Goal: Check status: Check status

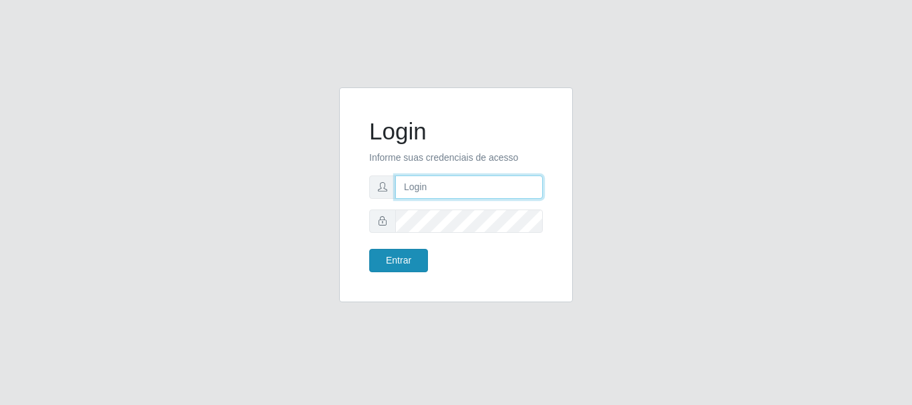
type input "elvis@casatudo"
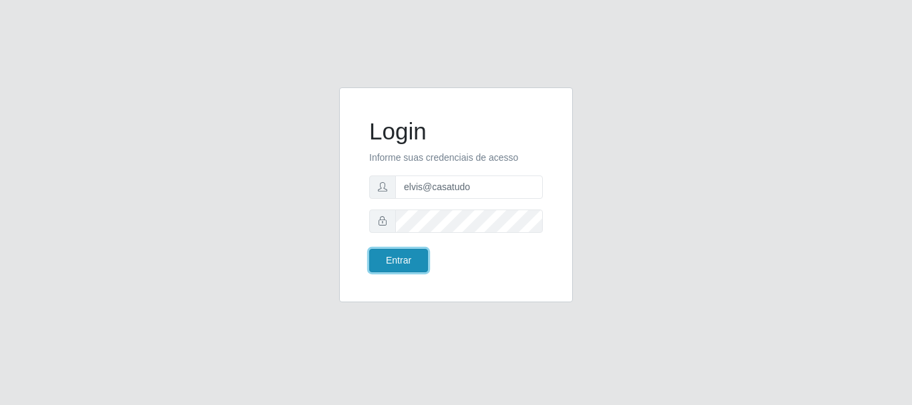
click at [400, 267] on button "Entrar" at bounding box center [398, 260] width 59 height 23
click at [408, 264] on button "Entrar" at bounding box center [398, 260] width 59 height 23
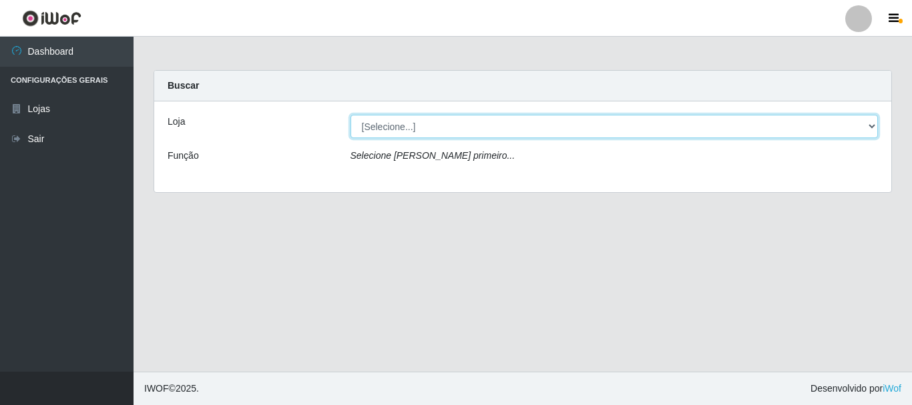
click at [421, 128] on select "[Selecione...] Casatudo BR" at bounding box center [615, 126] width 528 height 23
select select "197"
click at [351, 115] on select "[Selecione...] Casatudo BR" at bounding box center [615, 126] width 528 height 23
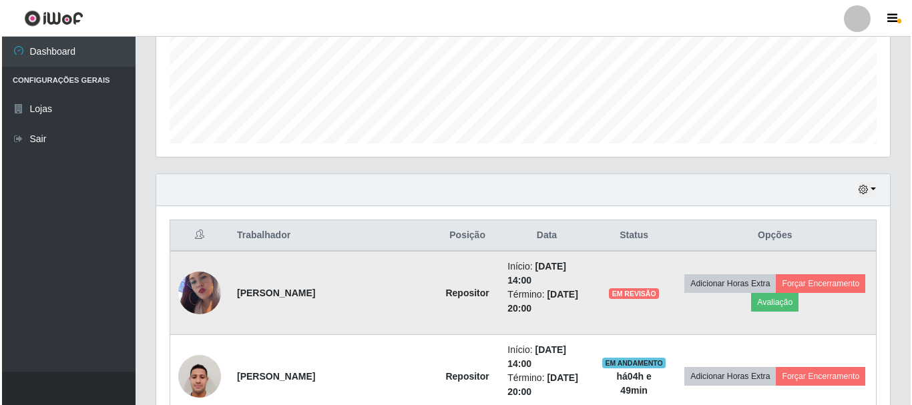
scroll to position [467, 0]
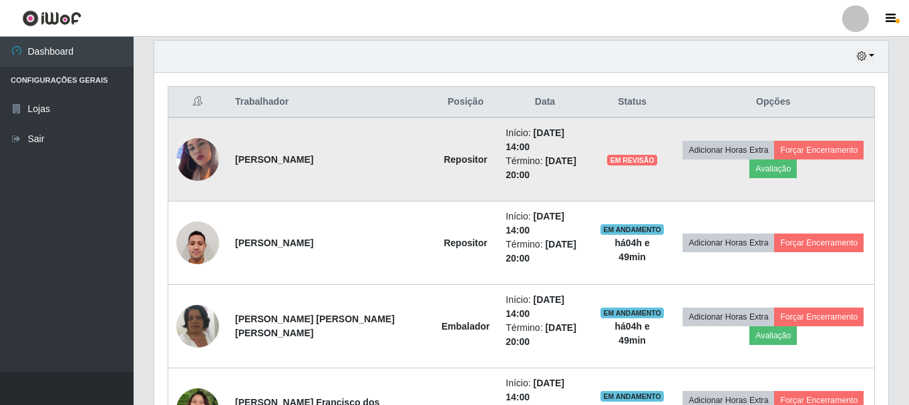
click at [210, 153] on img at bounding box center [197, 160] width 43 height 76
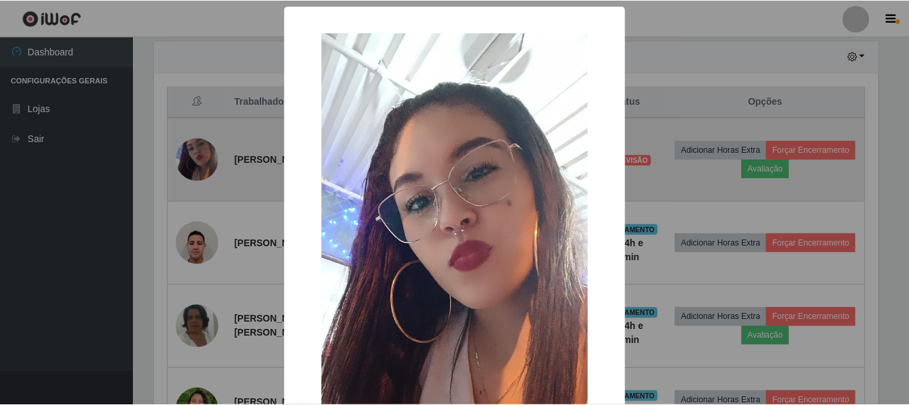
scroll to position [277, 727]
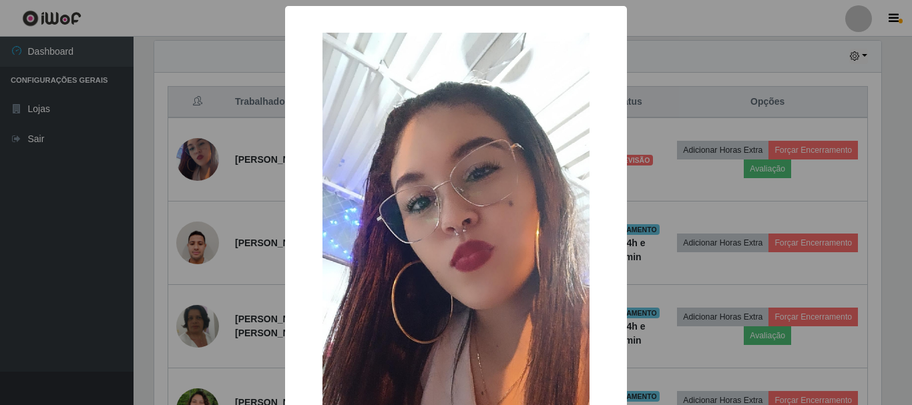
click at [624, 85] on div "× OK Cancel" at bounding box center [456, 202] width 912 height 405
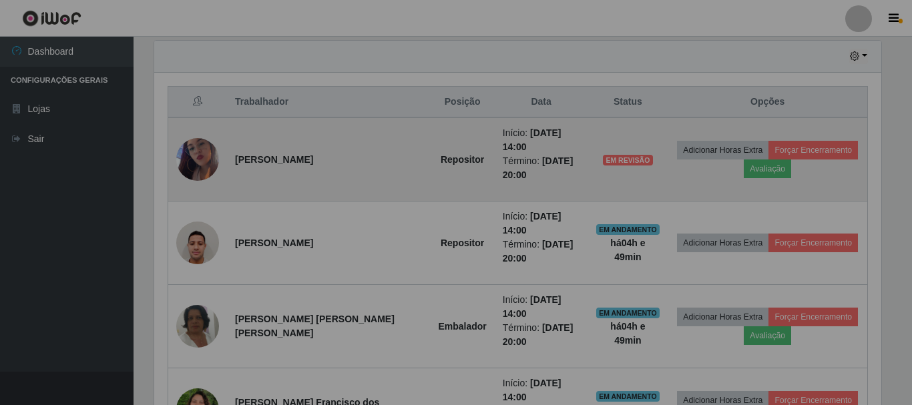
scroll to position [277, 734]
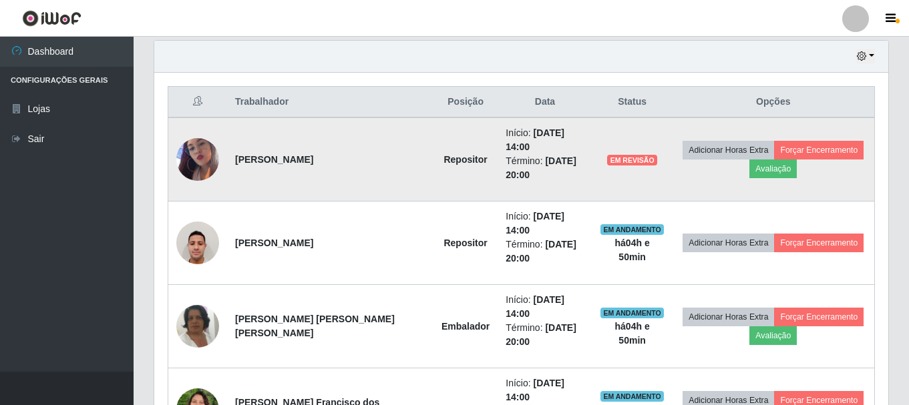
click at [199, 160] on img at bounding box center [197, 160] width 43 height 76
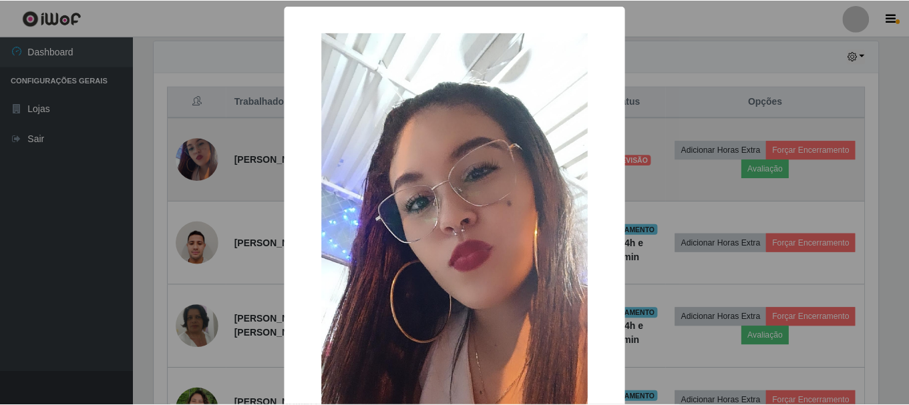
scroll to position [277, 727]
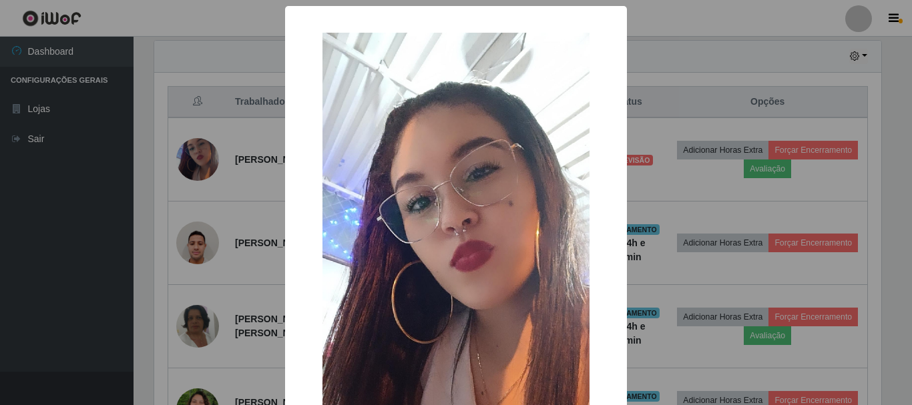
click at [596, 89] on div "×" at bounding box center [456, 270] width 315 height 502
click at [675, 54] on div "× OK Cancel" at bounding box center [456, 202] width 912 height 405
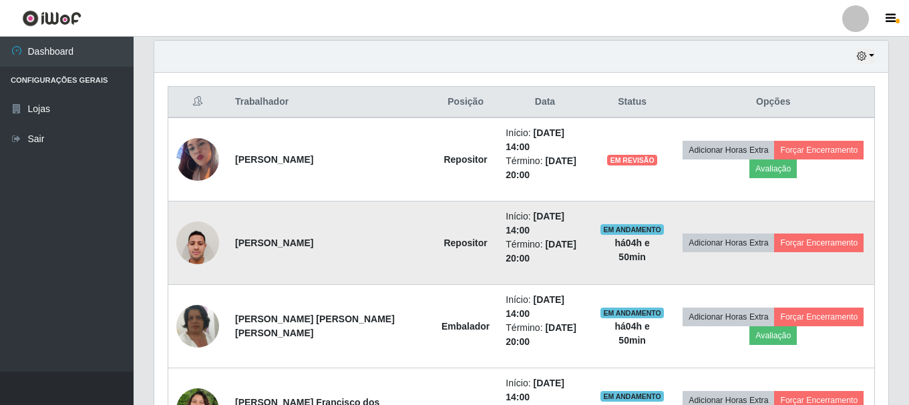
scroll to position [522, 0]
